Goal: Task Accomplishment & Management: Use online tool/utility

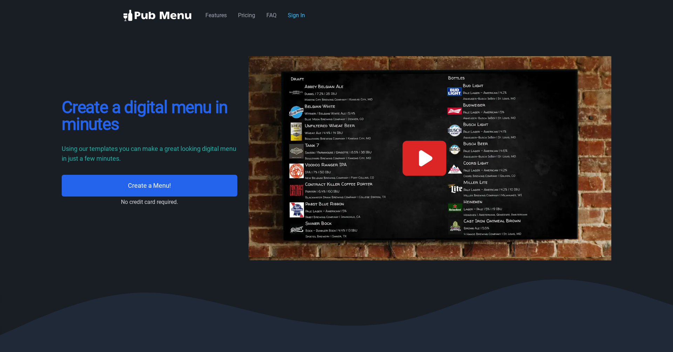
click at [298, 19] on div "Features Pricing FAQ Sign In" at bounding box center [258, 15] width 105 height 8
click at [298, 18] on link "Sign In" at bounding box center [296, 15] width 17 height 7
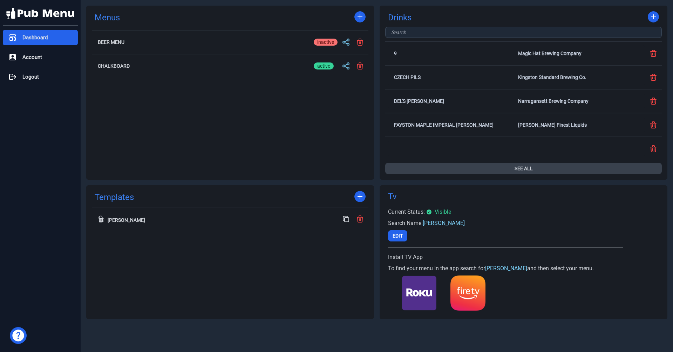
click at [524, 166] on button "See All" at bounding box center [523, 168] width 277 height 11
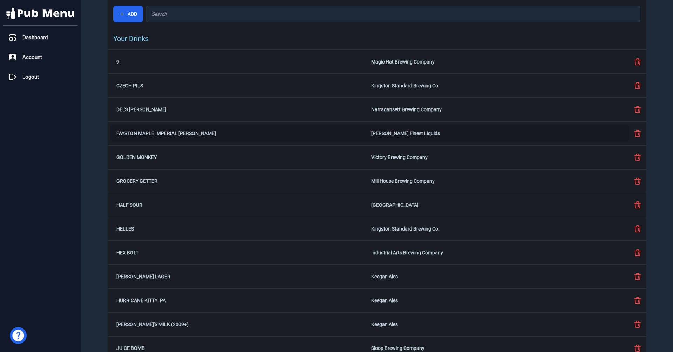
click at [226, 137] on div "Fayston Maple Imperial [PERSON_NAME] [PERSON_NAME] Finest Liquids" at bounding box center [369, 133] width 519 height 17
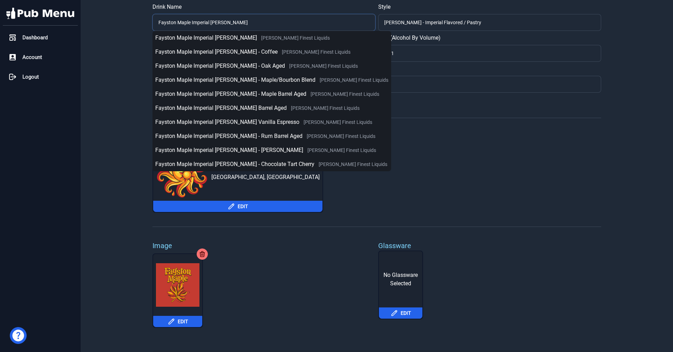
drag, startPoint x: 192, startPoint y: 20, endPoint x: 244, endPoint y: 22, distance: 52.3
click at [244, 22] on input "Fayston Maple Imperial [PERSON_NAME]" at bounding box center [264, 22] width 223 height 17
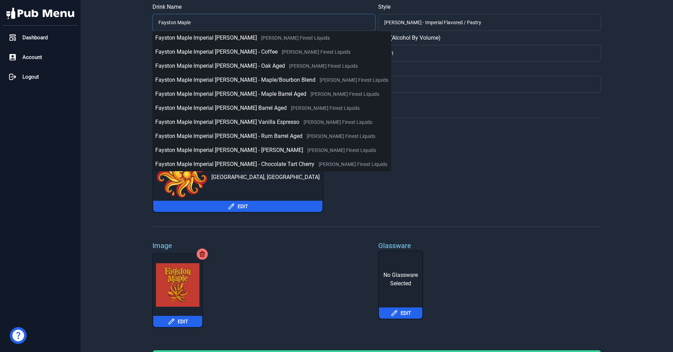
type input "Fayston Maple"
click at [530, 141] on div "Company [PERSON_NAME] Finest Liquids [GEOGRAPHIC_DATA], [GEOGRAPHIC_DATA] Edit" at bounding box center [377, 170] width 449 height 83
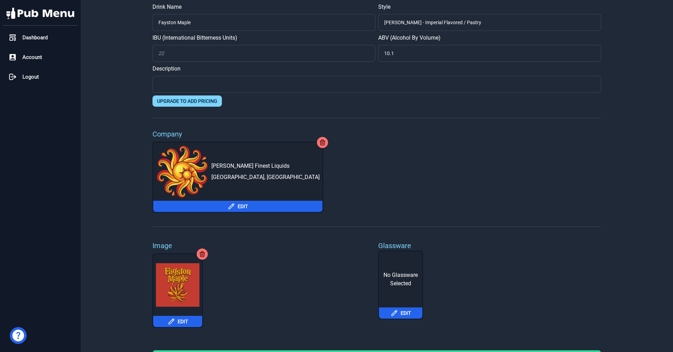
scroll to position [18, 0]
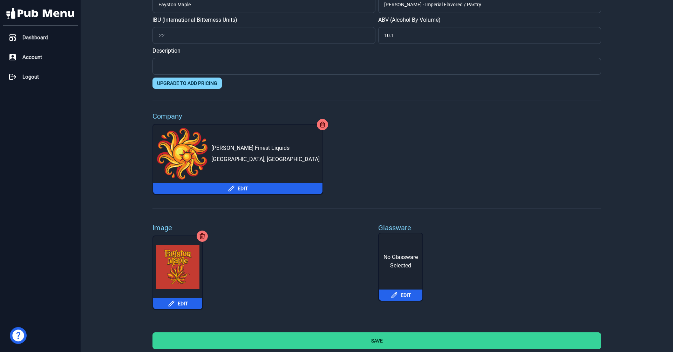
click at [392, 343] on button "Save" at bounding box center [377, 340] width 449 height 17
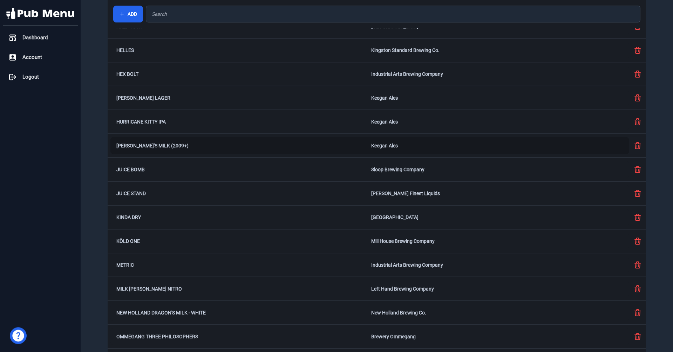
scroll to position [237, 0]
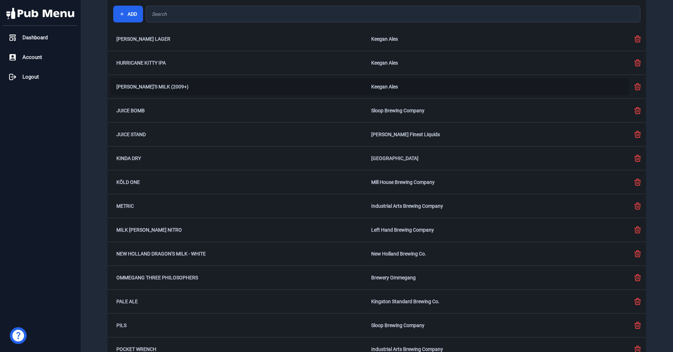
click at [192, 86] on h2 "[PERSON_NAME]'s Milk (2009+)" at bounding box center [242, 86] width 252 height 5
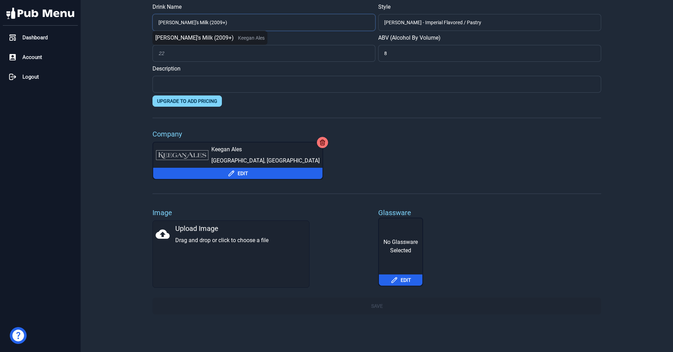
drag, startPoint x: 196, startPoint y: 24, endPoint x: 235, endPoint y: 26, distance: 39.0
click at [235, 26] on input "[PERSON_NAME]'s Milk (2009+)" at bounding box center [264, 22] width 223 height 17
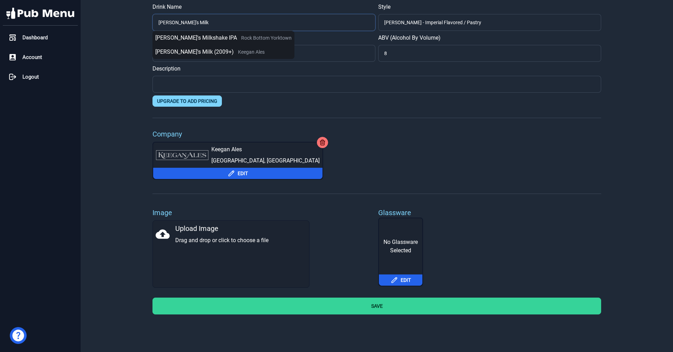
type input "[PERSON_NAME]'s Milk"
click at [352, 300] on button "Save" at bounding box center [377, 305] width 449 height 17
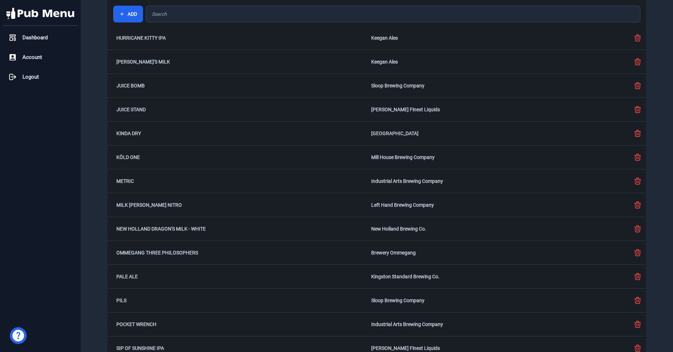
scroll to position [270, 0]
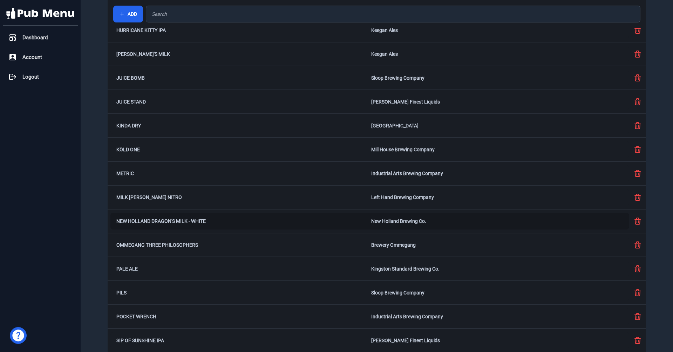
click at [208, 228] on div "New Holland Dragon's Milk - White New Holland Brewing Co." at bounding box center [369, 221] width 519 height 17
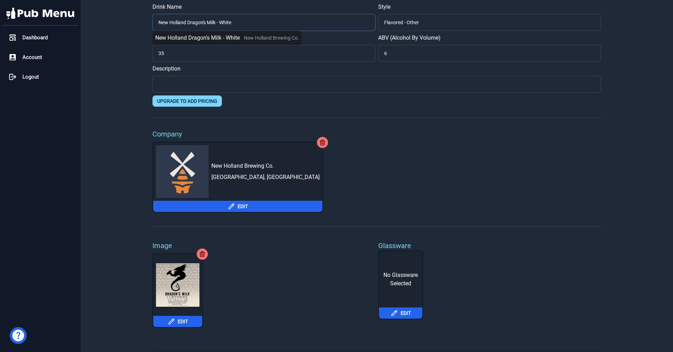
drag, startPoint x: 188, startPoint y: 23, endPoint x: 152, endPoint y: 23, distance: 36.1
click at [153, 23] on input "New Holland Dragon's Milk - White" at bounding box center [264, 22] width 223 height 17
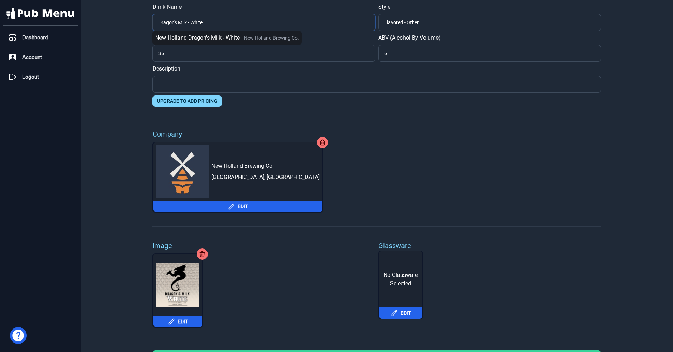
type input "Dragon's Milk - White"
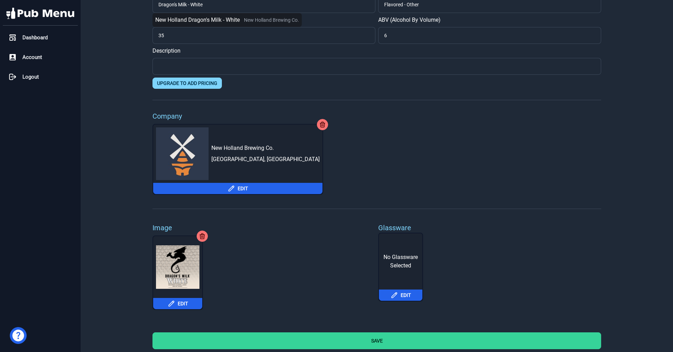
click at [445, 344] on button "Save" at bounding box center [377, 340] width 449 height 17
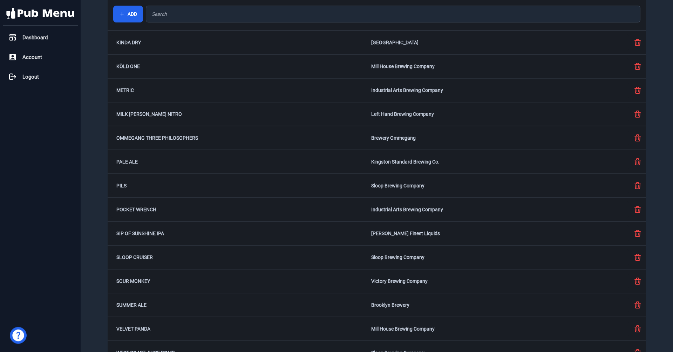
scroll to position [381, 0]
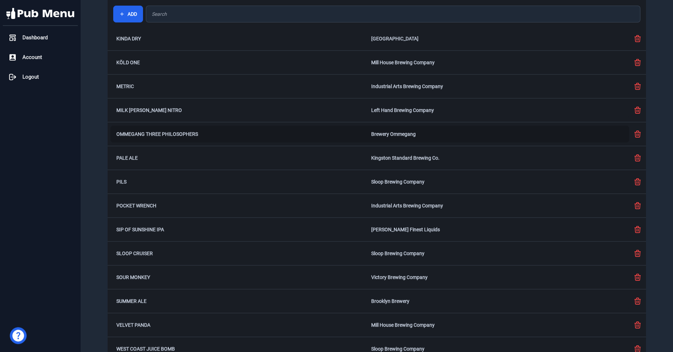
click at [176, 136] on h2 "Ommegang Three Philosophers" at bounding box center [242, 134] width 252 height 5
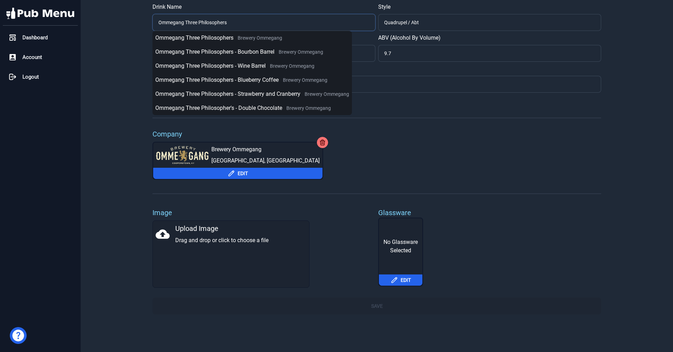
drag, startPoint x: 187, startPoint y: 22, endPoint x: 154, endPoint y: 22, distance: 32.6
click at [154, 22] on input "Ommegang Three Philosophers" at bounding box center [264, 22] width 223 height 17
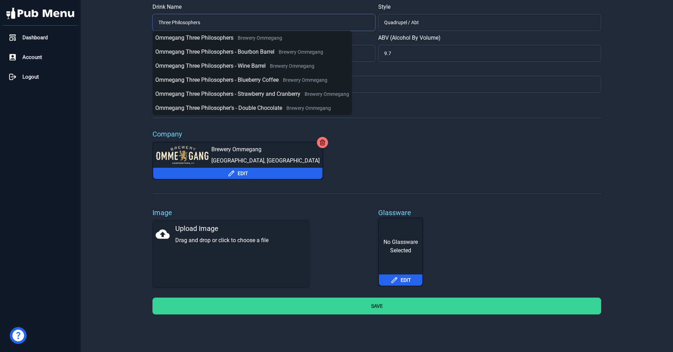
type input "Three Philosophers"
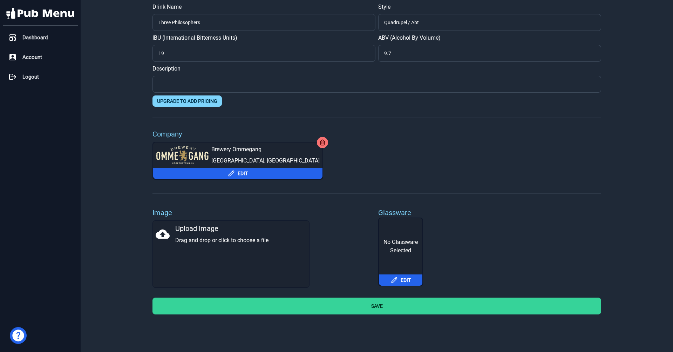
click at [354, 307] on button "Save" at bounding box center [377, 305] width 449 height 17
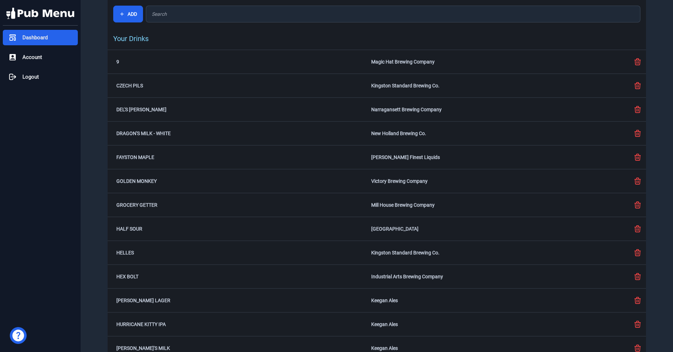
click at [66, 36] on div "Dashboard" at bounding box center [40, 37] width 75 height 15
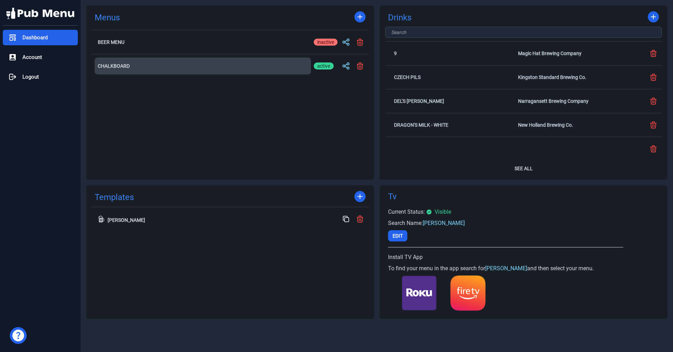
click at [112, 61] on button "Chalkboard" at bounding box center [203, 66] width 216 height 17
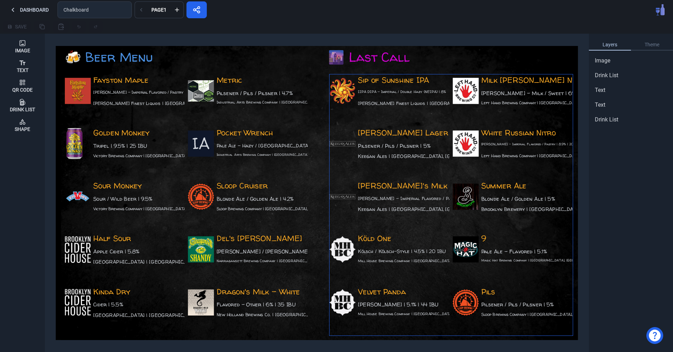
click at [540, 151] on div "White Russian Nitro [PERSON_NAME] - Imperial Flavored / Pastry | 8.9% | 20 IBU …" at bounding box center [513, 151] width 120 height 49
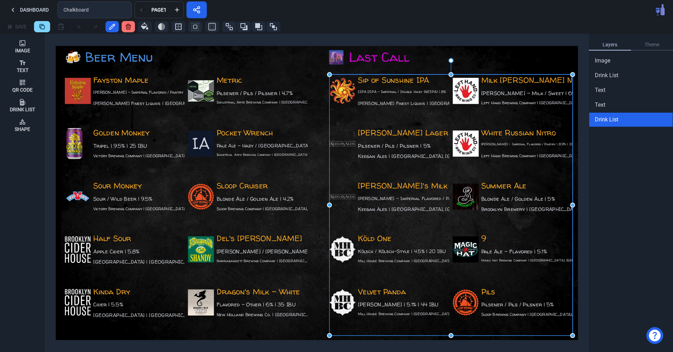
click at [540, 151] on div "White Russian Nitro [PERSON_NAME] - Imperial Flavored / Pastry | 8.9% | 20 IBU …" at bounding box center [513, 151] width 120 height 49
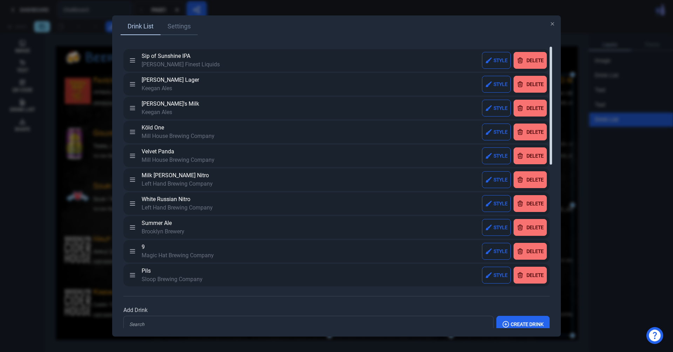
click at [526, 202] on button "Delete" at bounding box center [530, 203] width 33 height 17
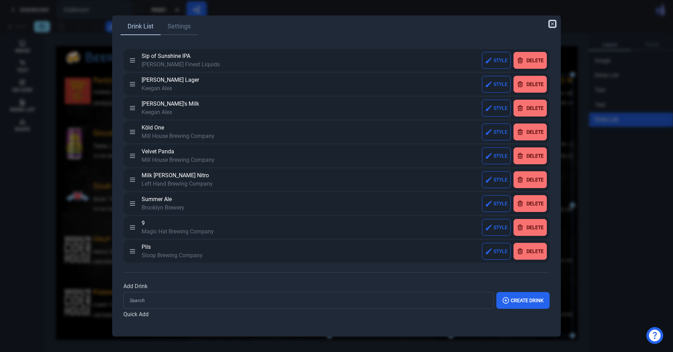
click at [553, 25] on icon "button" at bounding box center [553, 24] width 6 height 6
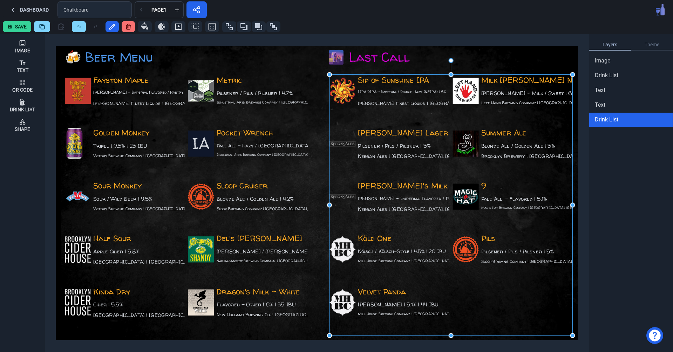
click at [529, 20] on div "Save" at bounding box center [336, 27] width 673 height 14
click at [261, 69] on img at bounding box center [322, 191] width 523 height 348
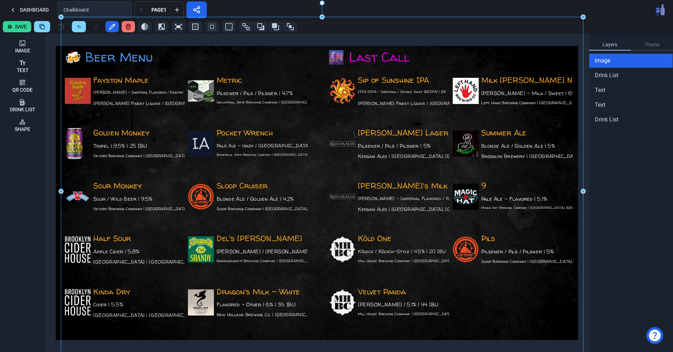
click at [13, 26] on button "Save" at bounding box center [17, 26] width 28 height 11
click at [615, 22] on div at bounding box center [486, 26] width 370 height 11
click at [606, 31] on div at bounding box center [486, 26] width 370 height 11
click at [625, 233] on div "Layers Theme Image Drink List Text Text Drink List" at bounding box center [631, 193] width 84 height 318
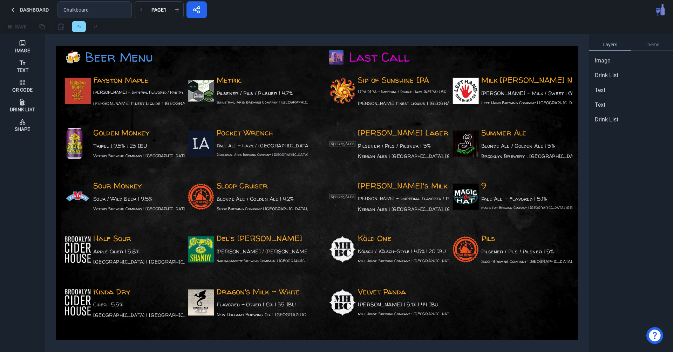
click at [605, 146] on div "Layers Theme Image Drink List Text Text Drink List" at bounding box center [631, 193] width 84 height 318
click at [457, 28] on div at bounding box center [388, 26] width 565 height 11
